Goal: Task Accomplishment & Management: Manage account settings

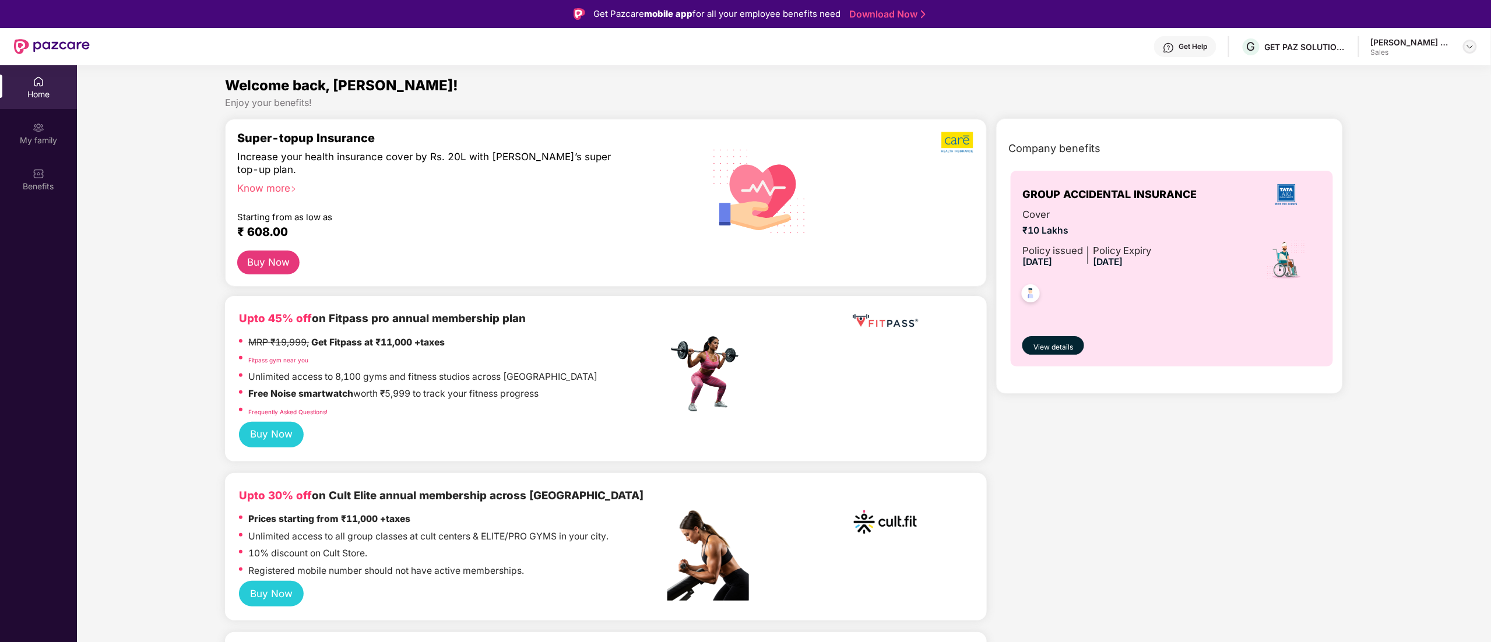
click at [1469, 48] on img at bounding box center [1469, 46] width 9 height 9
click at [1381, 78] on div "Switch to partner view" at bounding box center [1415, 74] width 152 height 23
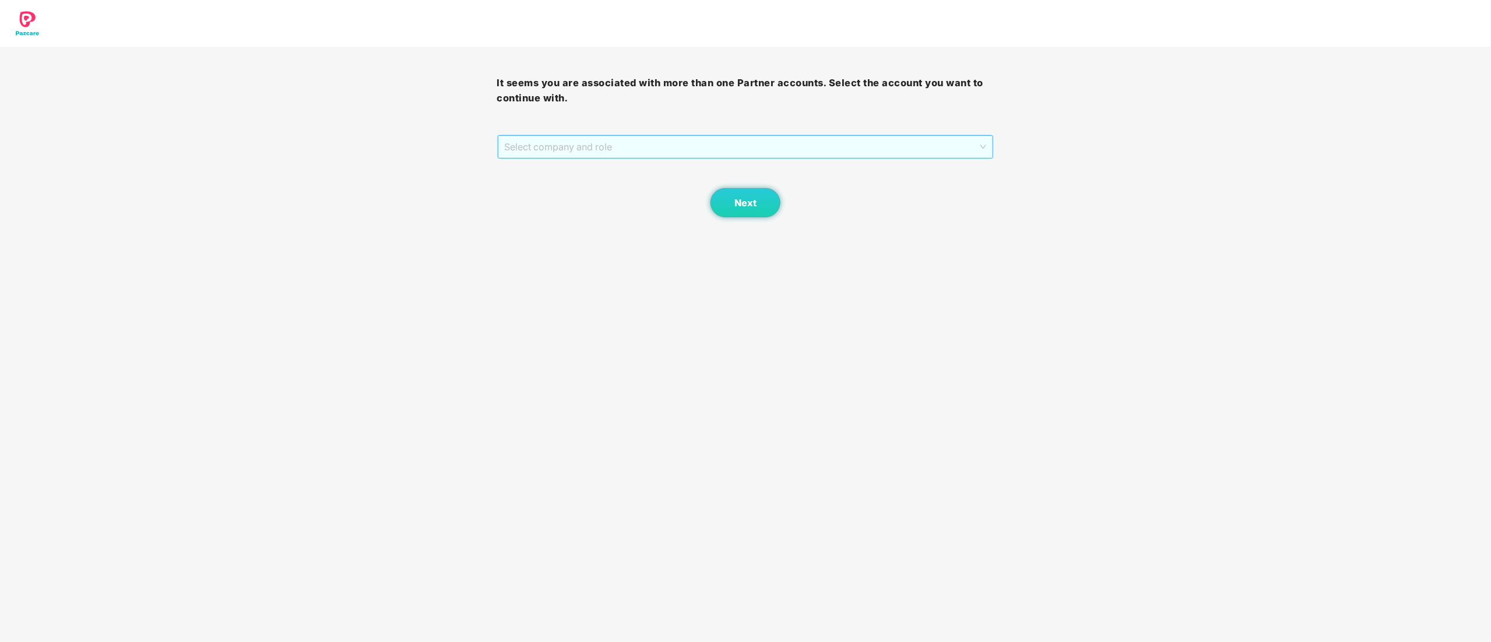
click at [800, 152] on span "Select company and role" at bounding box center [746, 147] width 482 height 22
click at [686, 189] on div "Pazcare - SALES" at bounding box center [746, 188] width 483 height 13
click at [735, 205] on span "Next" at bounding box center [745, 203] width 22 height 11
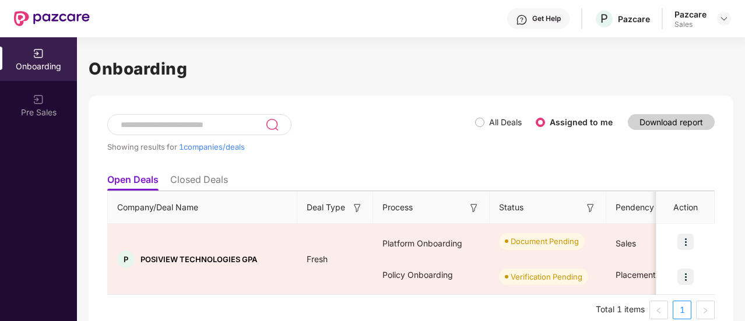
drag, startPoint x: 1479, startPoint y: 1, endPoint x: 451, endPoint y: 203, distance: 1047.8
click at [451, 203] on div "Process" at bounding box center [430, 207] width 97 height 13
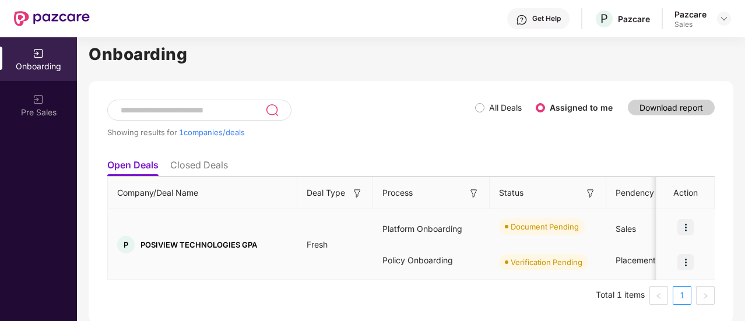
scroll to position [16, 0]
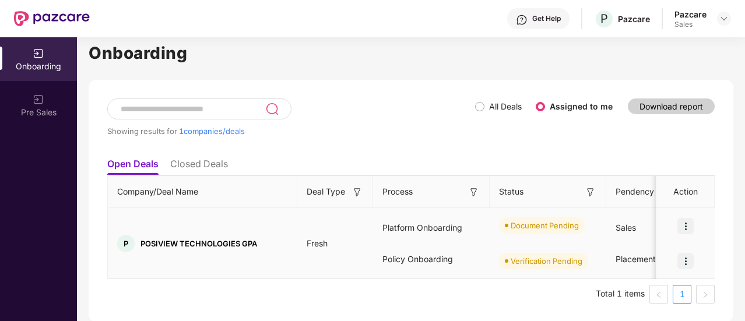
click at [361, 242] on td "Fresh" at bounding box center [335, 243] width 76 height 71
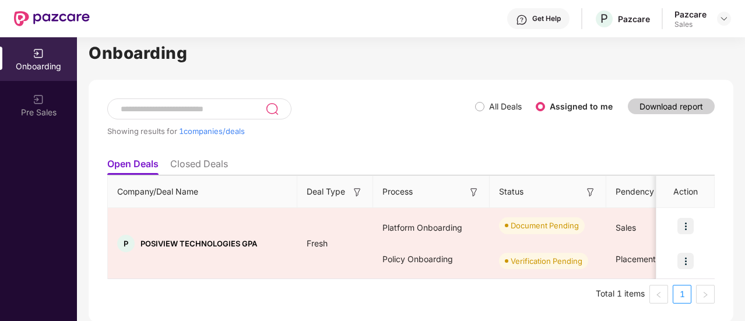
click at [191, 158] on li "Closed Deals" at bounding box center [199, 166] width 58 height 17
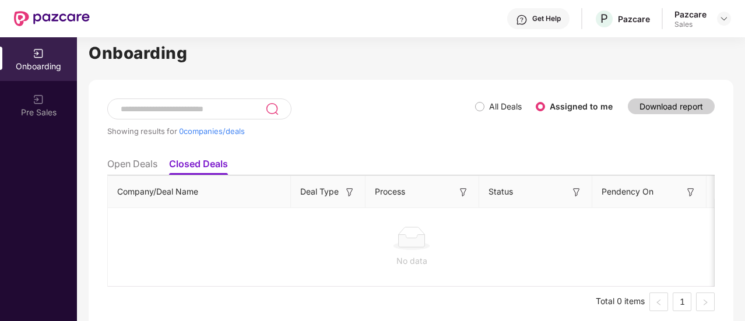
scroll to position [0, 0]
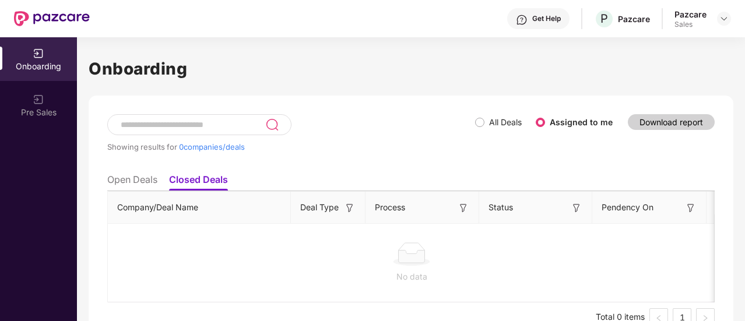
click at [485, 121] on span "All Deals" at bounding box center [505, 122] width 42 height 13
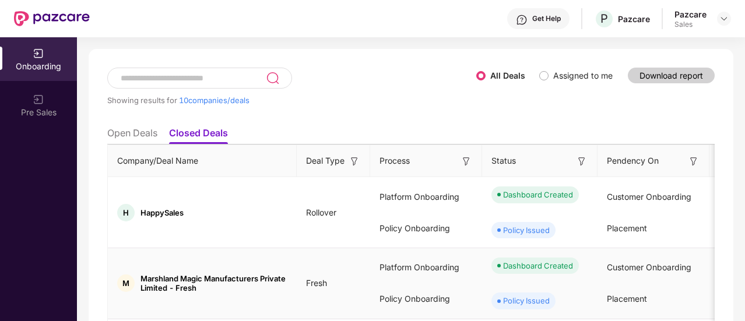
click at [123, 135] on li "Open Deals" at bounding box center [132, 135] width 50 height 17
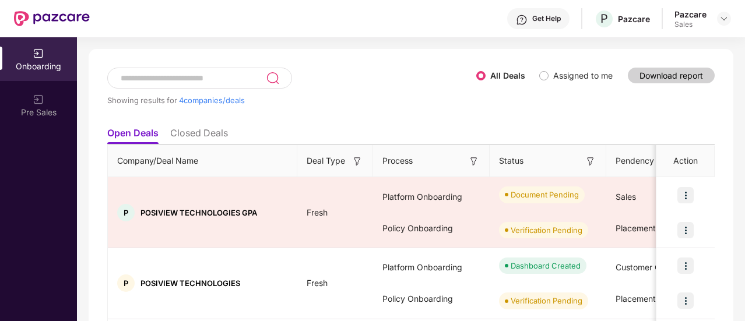
click at [192, 129] on li "Closed Deals" at bounding box center [199, 135] width 58 height 17
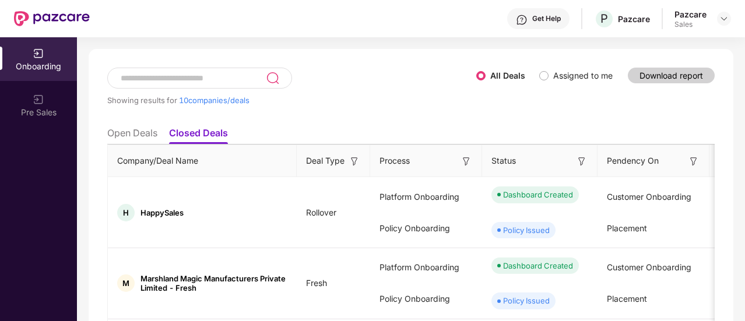
click at [140, 134] on li "Open Deals" at bounding box center [132, 135] width 50 height 17
